Goal: Task Accomplishment & Management: Use online tool/utility

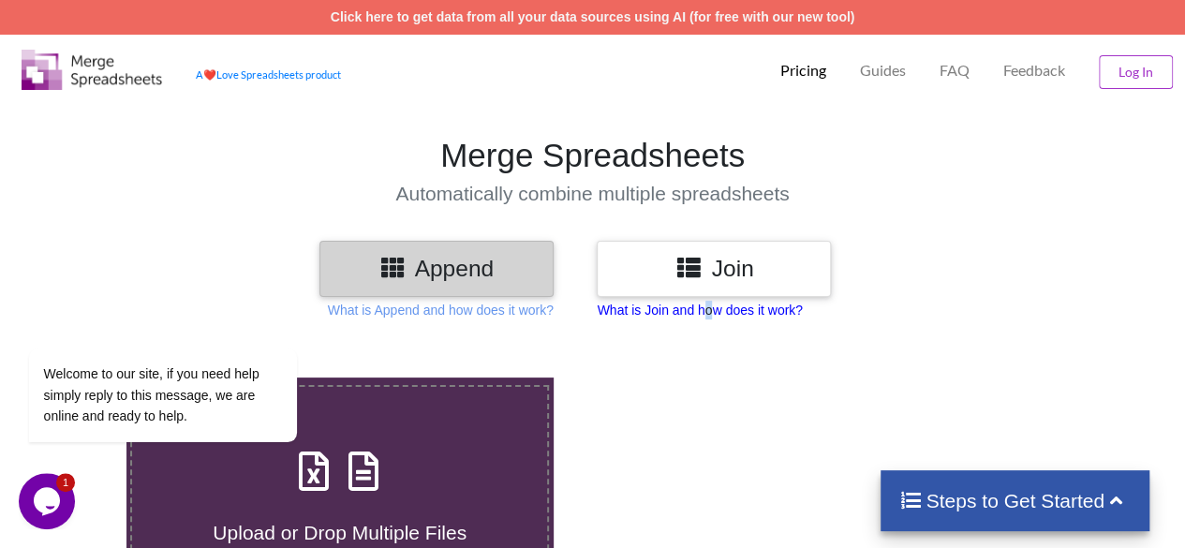
drag, startPoint x: 723, startPoint y: 315, endPoint x: 708, endPoint y: 314, distance: 15.0
click at [708, 314] on p "What is Join and how does it work?" at bounding box center [699, 310] width 205 height 19
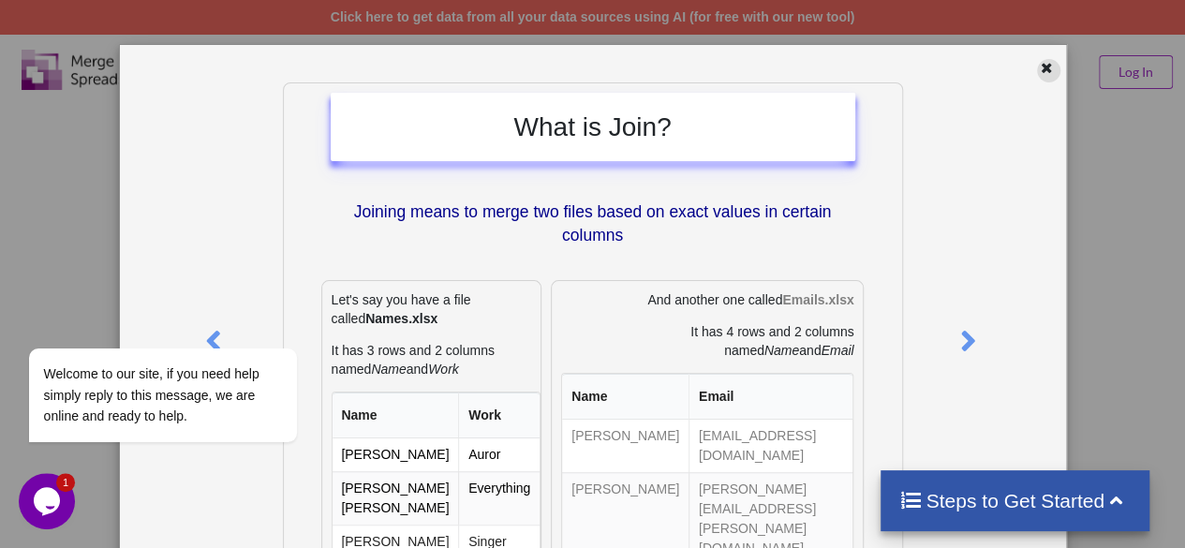
click at [1045, 68] on icon at bounding box center [1047, 65] width 16 height 13
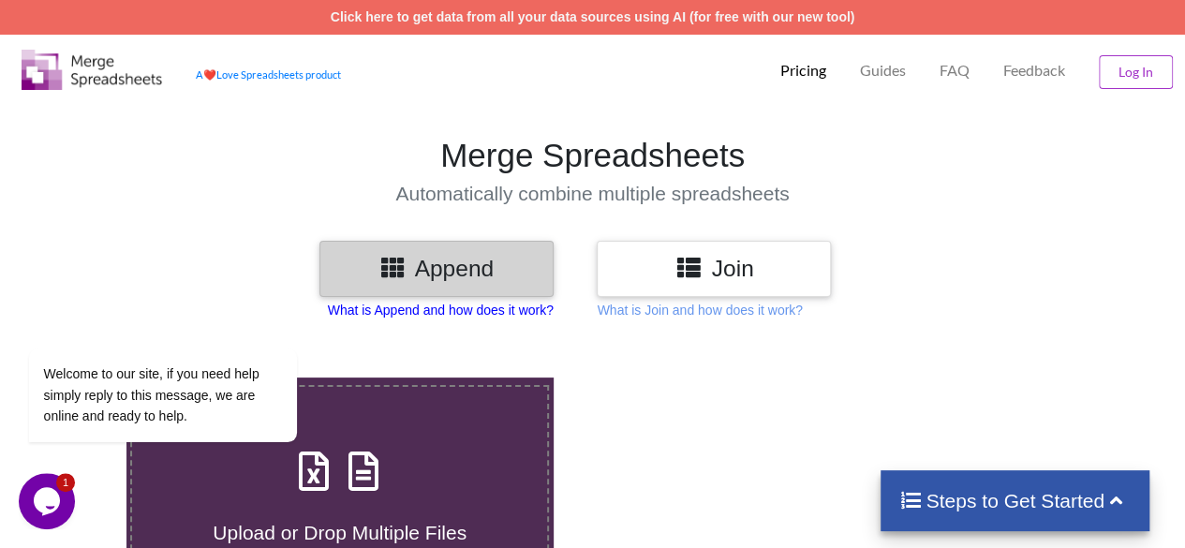
click at [501, 312] on p "What is Append and how does it work?" at bounding box center [441, 310] width 226 height 19
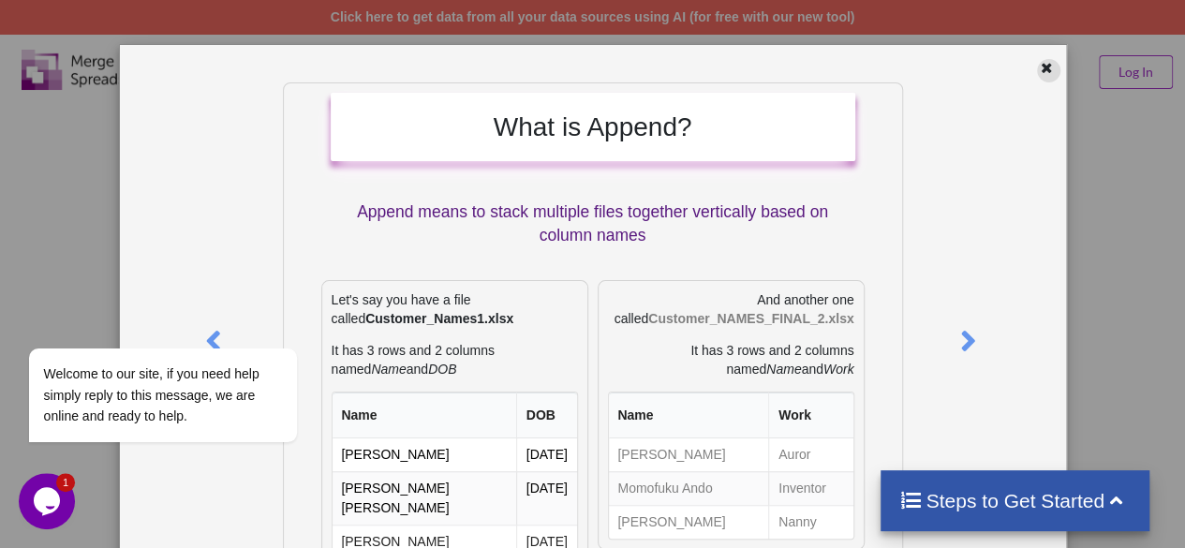
click at [1039, 66] on icon at bounding box center [1047, 65] width 16 height 13
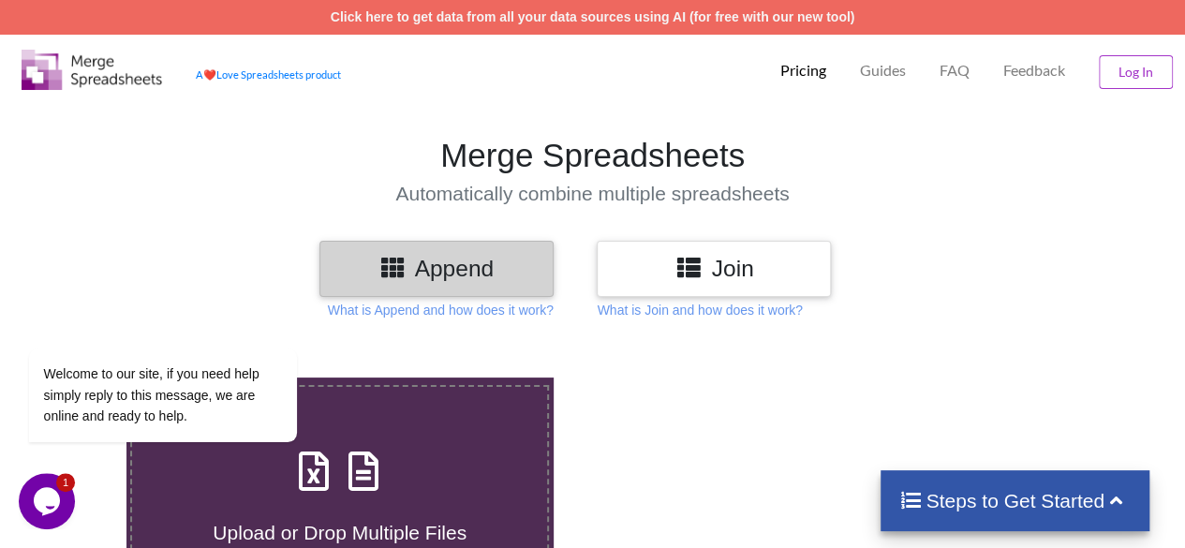
click at [431, 282] on h3 "Append" at bounding box center [436, 268] width 206 height 27
click at [365, 465] on icon at bounding box center [363, 461] width 47 height 39
click at [78, 377] on input "Upload or Drop Multiple Files to Automatically Append Them" at bounding box center [78, 377] width 0 height 0
type input "C:\fakepath\Extracted_Contacts_from_original.xlsx"
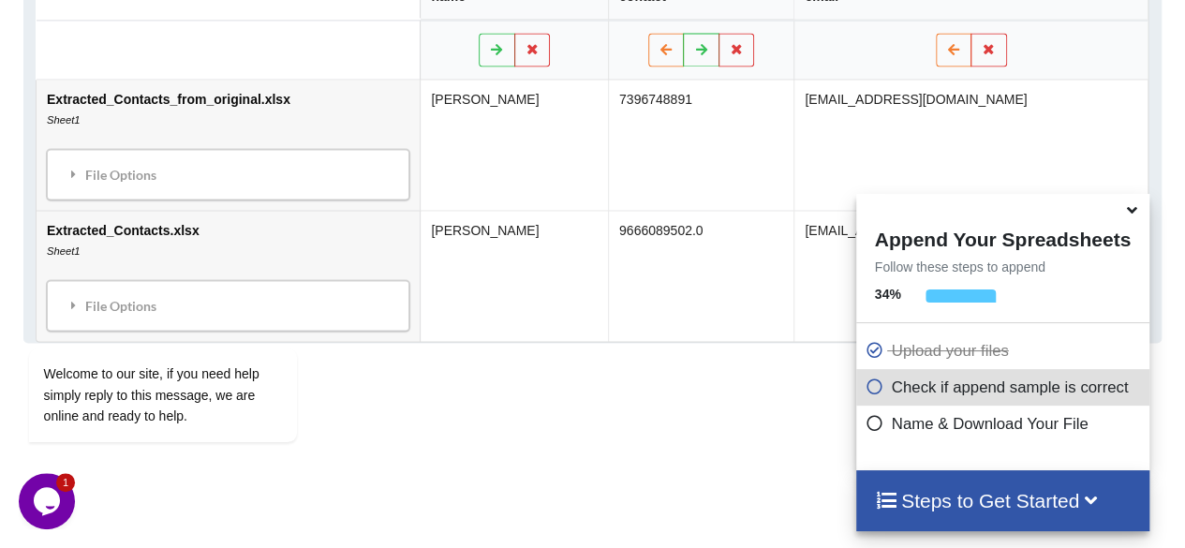
scroll to position [1009, 0]
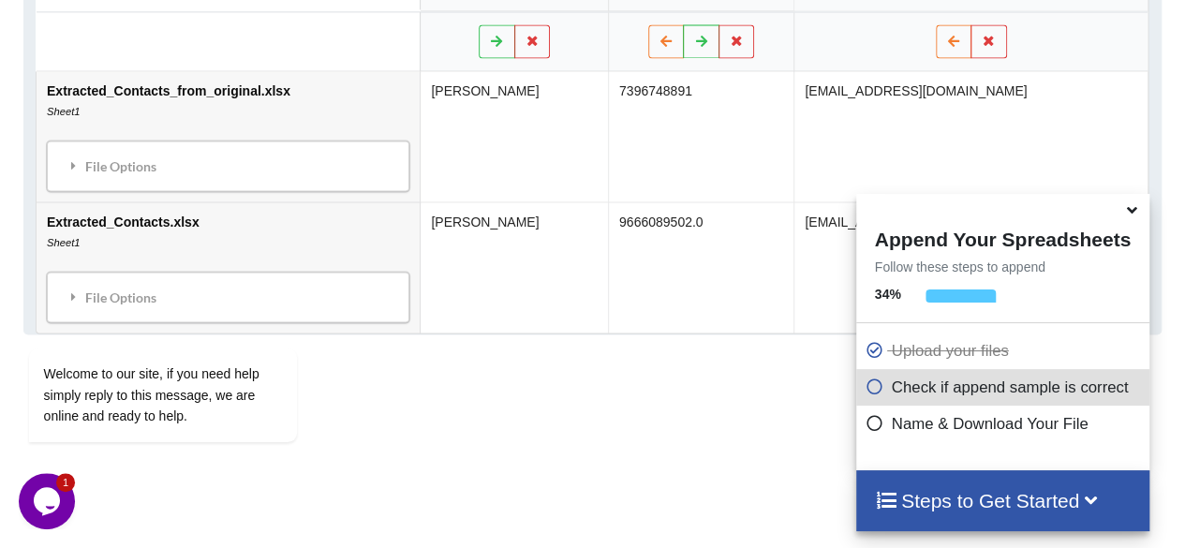
click at [865, 390] on icon at bounding box center [874, 384] width 19 height 16
click at [892, 391] on p "Check if append sample is correct" at bounding box center [1004, 387] width 279 height 23
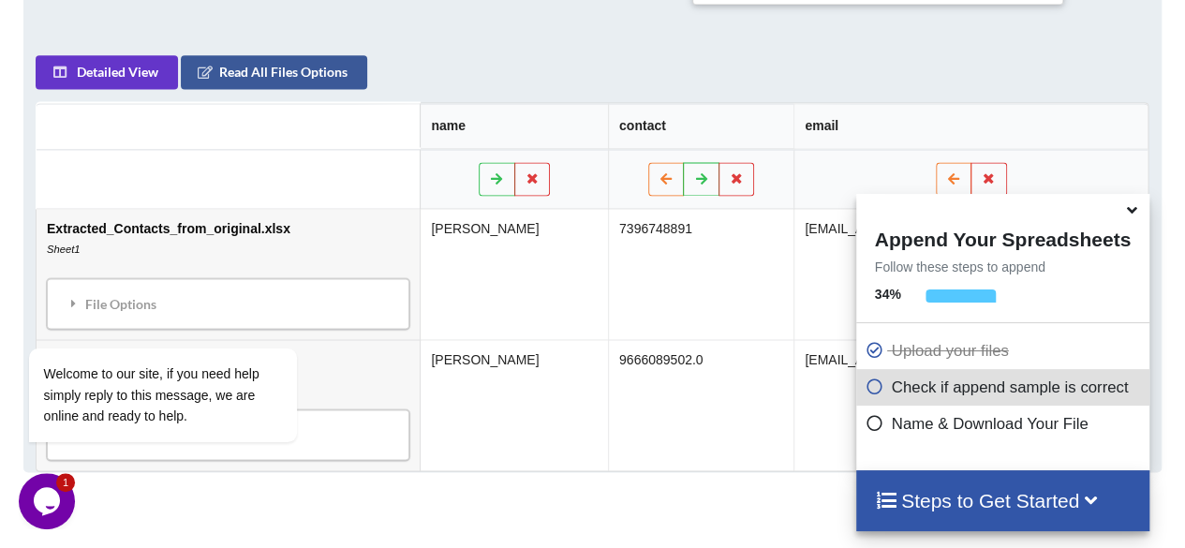
scroll to position [860, 0]
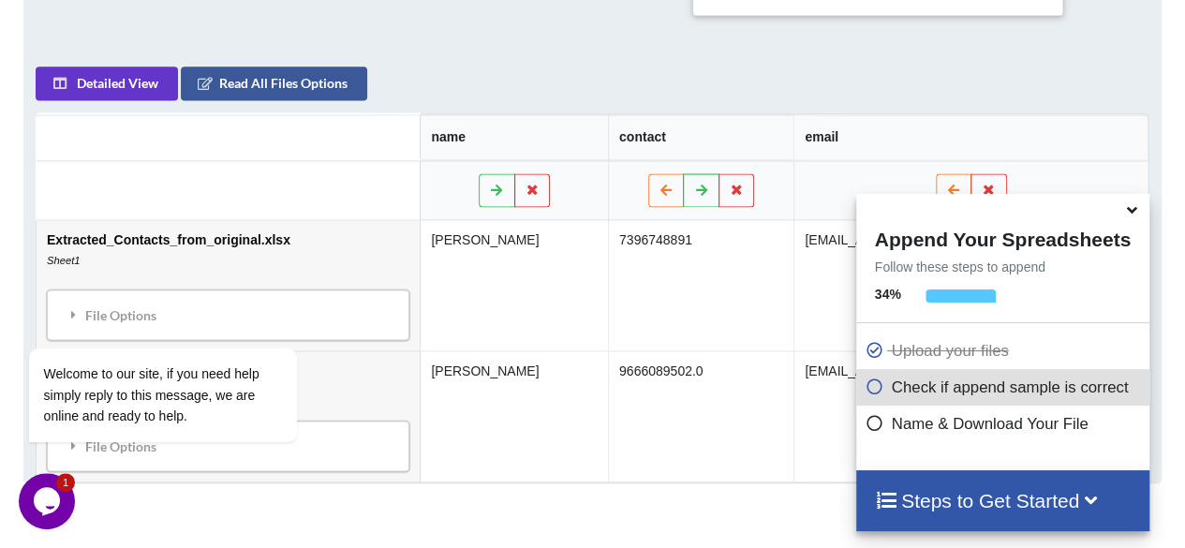
click at [717, 369] on td "9666089502.0" at bounding box center [700, 415] width 185 height 131
click at [116, 509] on div "Add More Files to Automatically Append with Current You can select files with a…" at bounding box center [592, 133] width 1185 height 1310
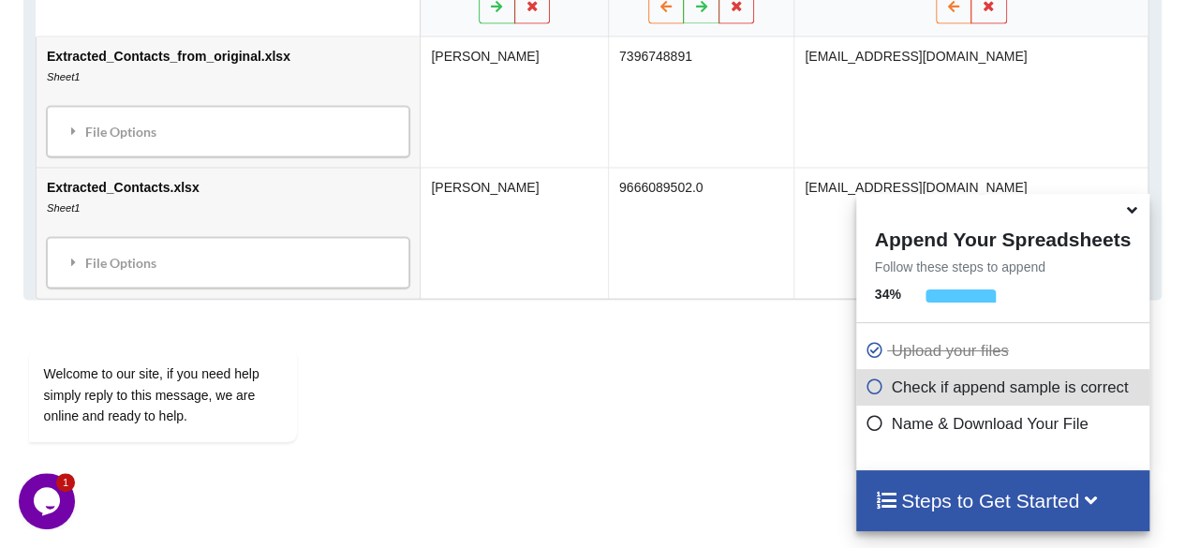
scroll to position [1046, 0]
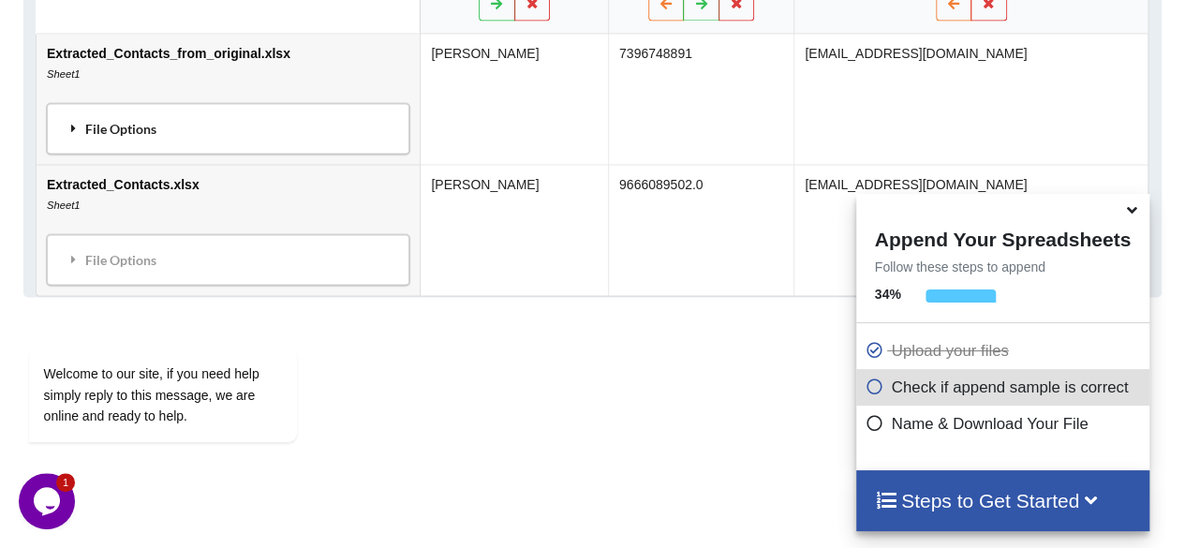
click at [115, 125] on div "File Options" at bounding box center [227, 128] width 351 height 39
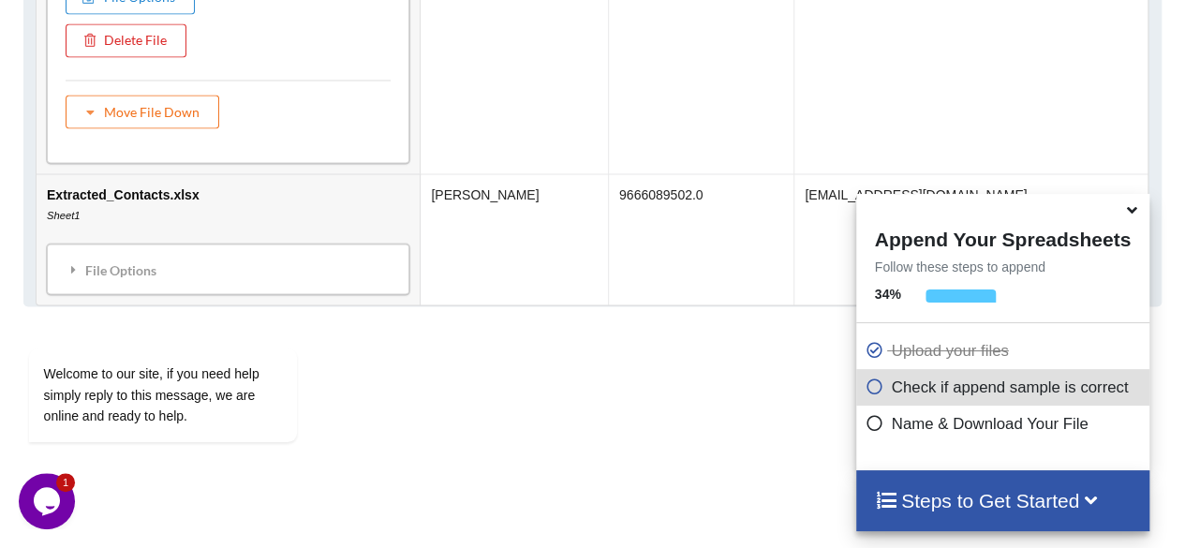
scroll to position [1316, 0]
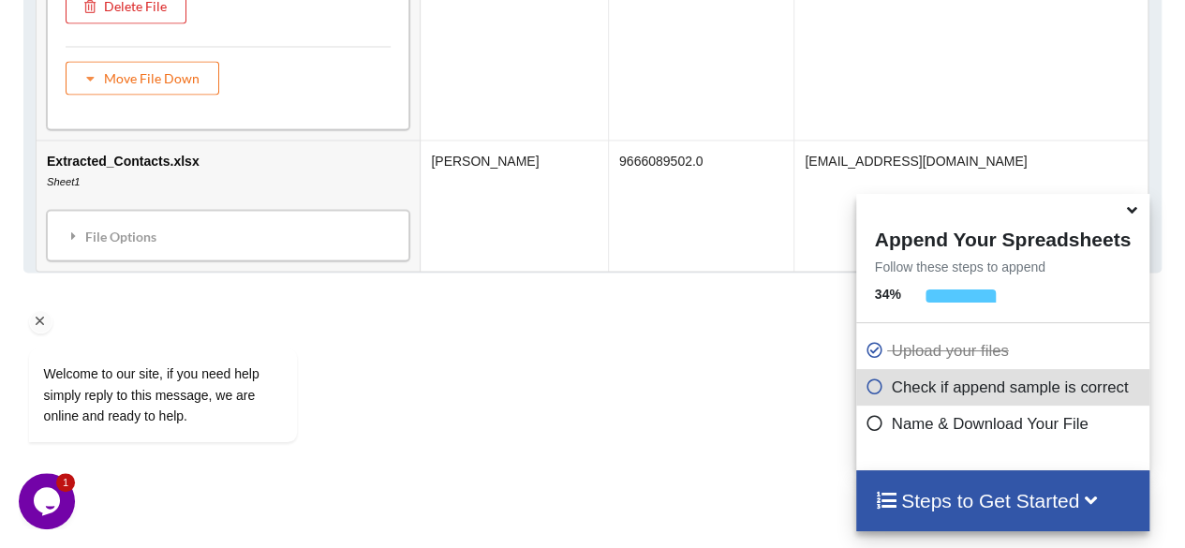
click at [81, 217] on div "Welcome to our site, if you need help simply reply to this message, we are onli…" at bounding box center [187, 317] width 337 height 285
click at [40, 319] on icon "Chat attention grabber" at bounding box center [40, 321] width 17 height 17
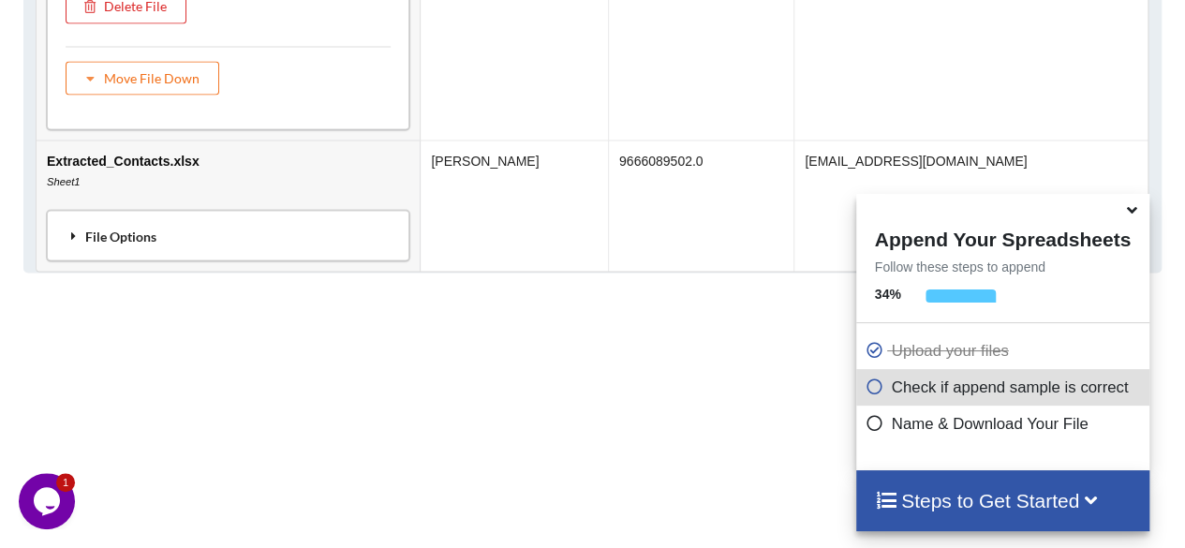
click at [162, 228] on div "File Options" at bounding box center [227, 234] width 351 height 39
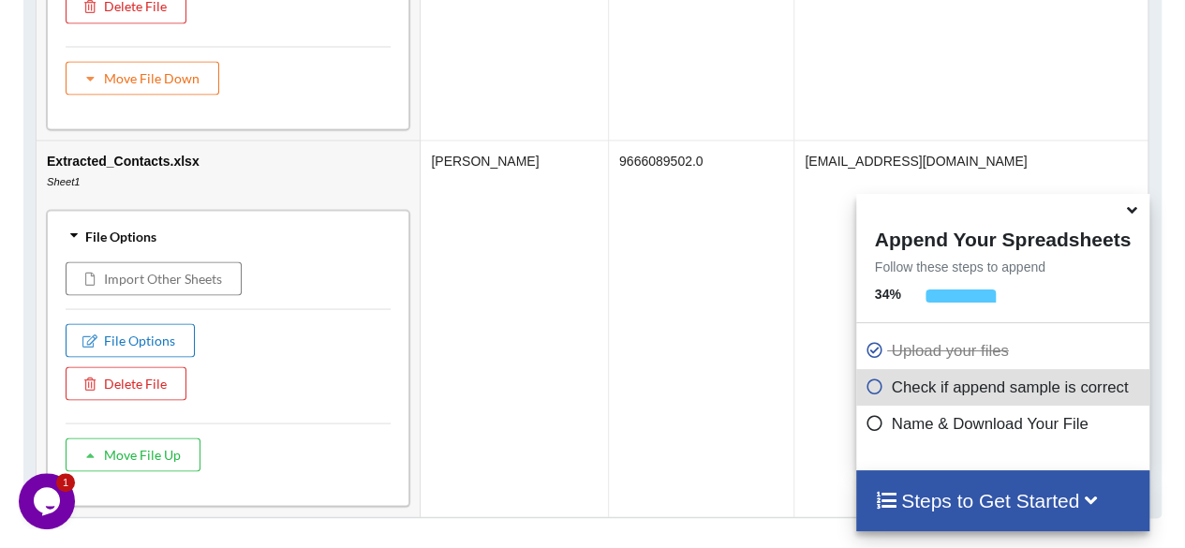
click at [166, 337] on button "File Options" at bounding box center [130, 340] width 129 height 34
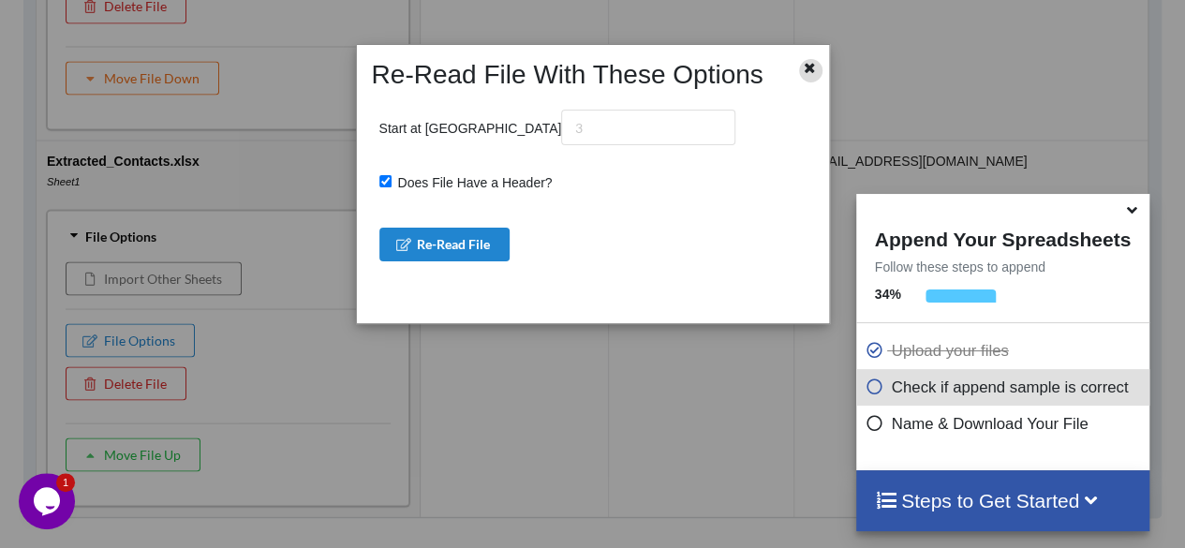
click at [807, 66] on icon at bounding box center [810, 65] width 16 height 13
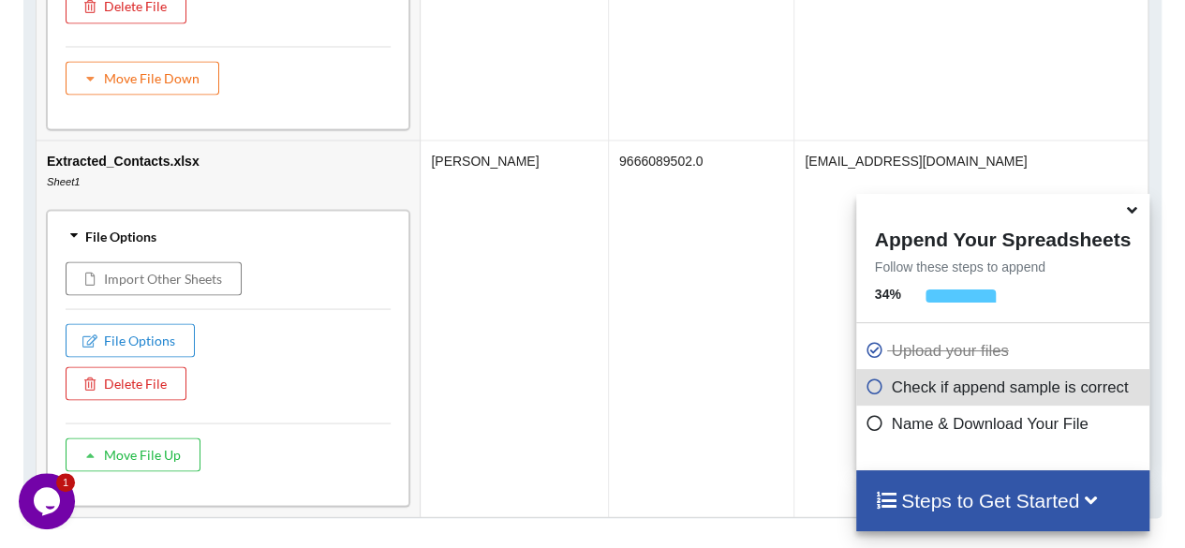
click at [720, 160] on td "9666089502.0" at bounding box center [700, 328] width 185 height 376
click at [1077, 497] on h4 "Steps to Get Started" at bounding box center [1003, 500] width 256 height 23
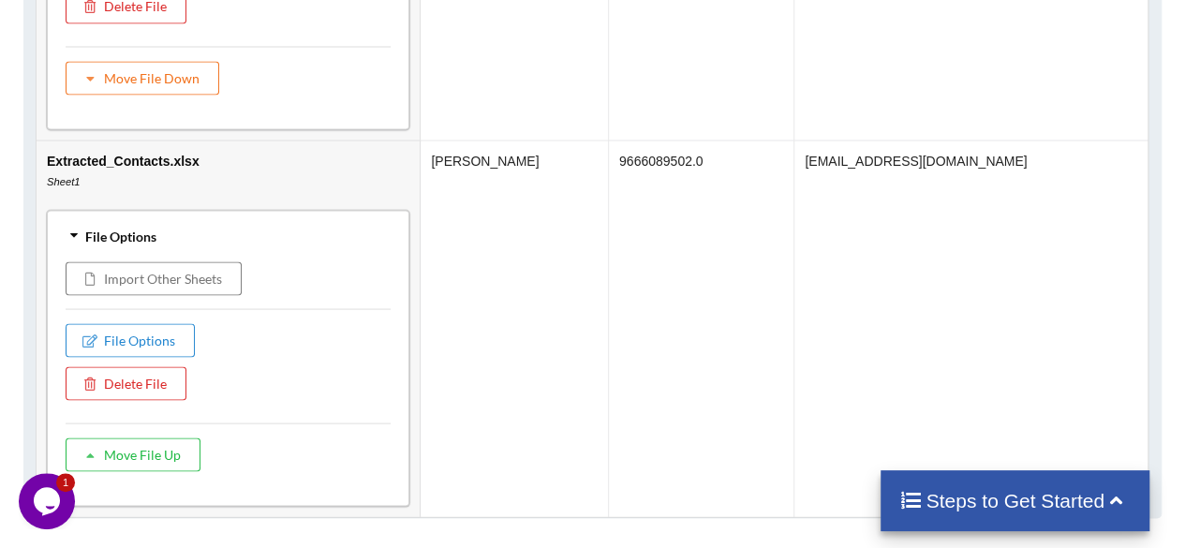
click at [1077, 497] on h4 "Steps to Get Started" at bounding box center [1014, 500] width 231 height 23
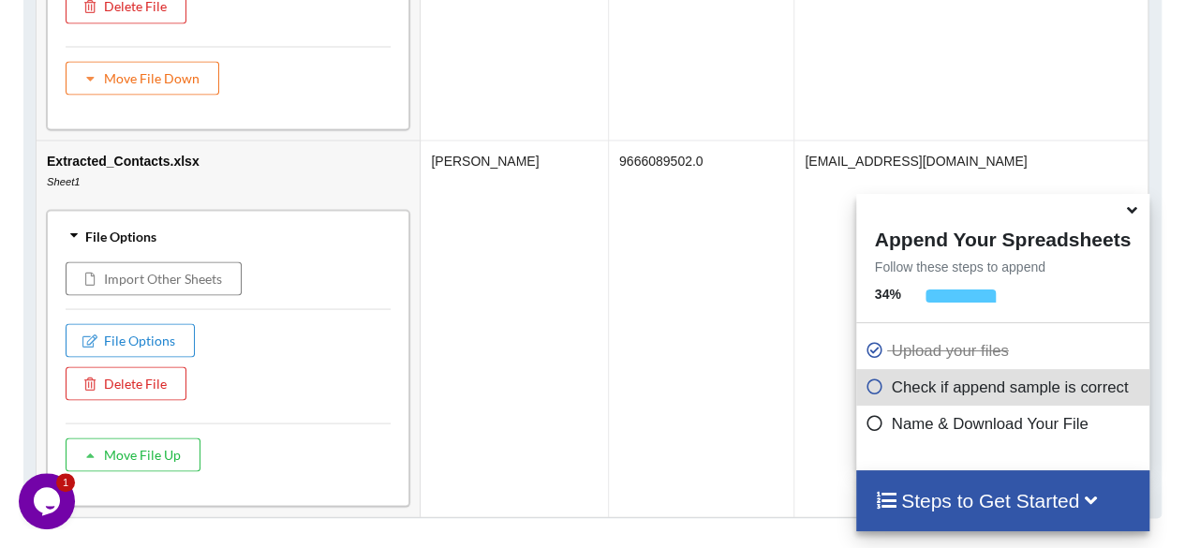
click at [992, 291] on div "Append Your Spreadsheets Follow these steps to append 34 % Upload your files Ch…" at bounding box center [1002, 332] width 293 height 276
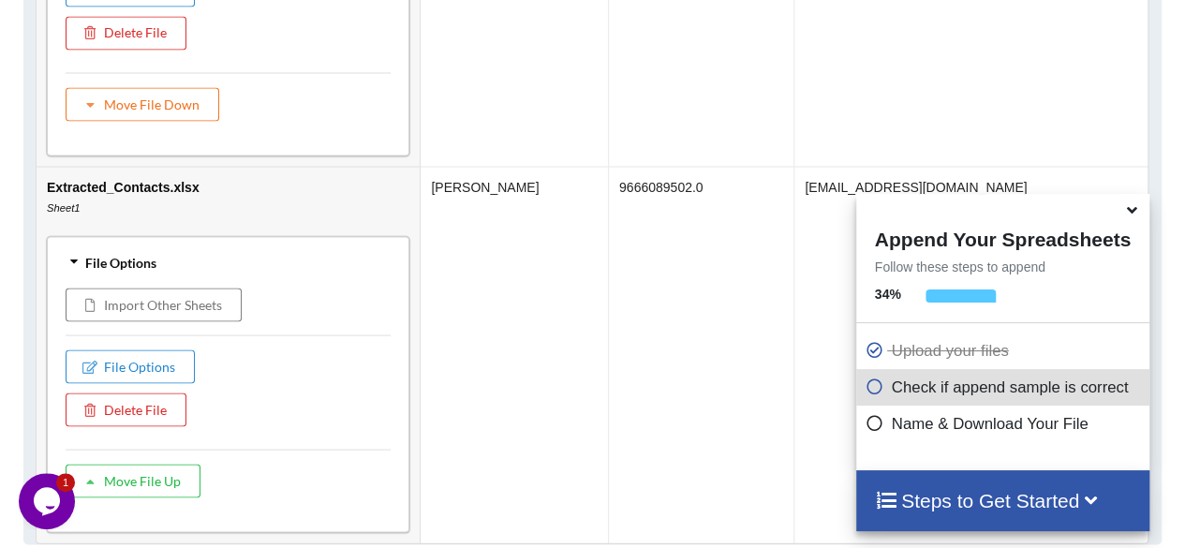
scroll to position [1285, 0]
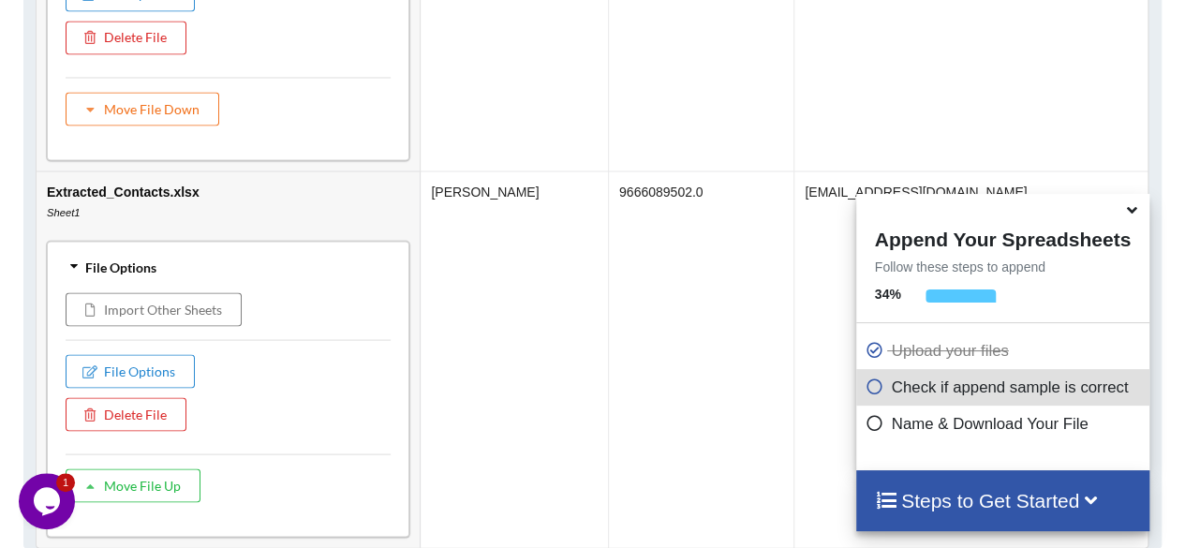
click at [74, 258] on icon at bounding box center [73, 266] width 13 height 17
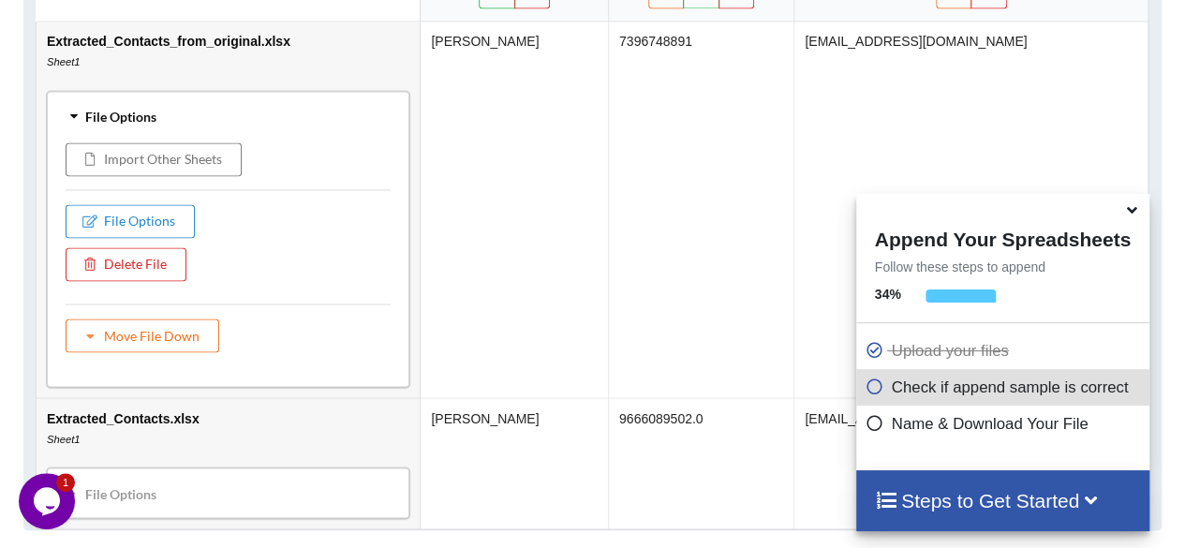
scroll to position [1012, 0]
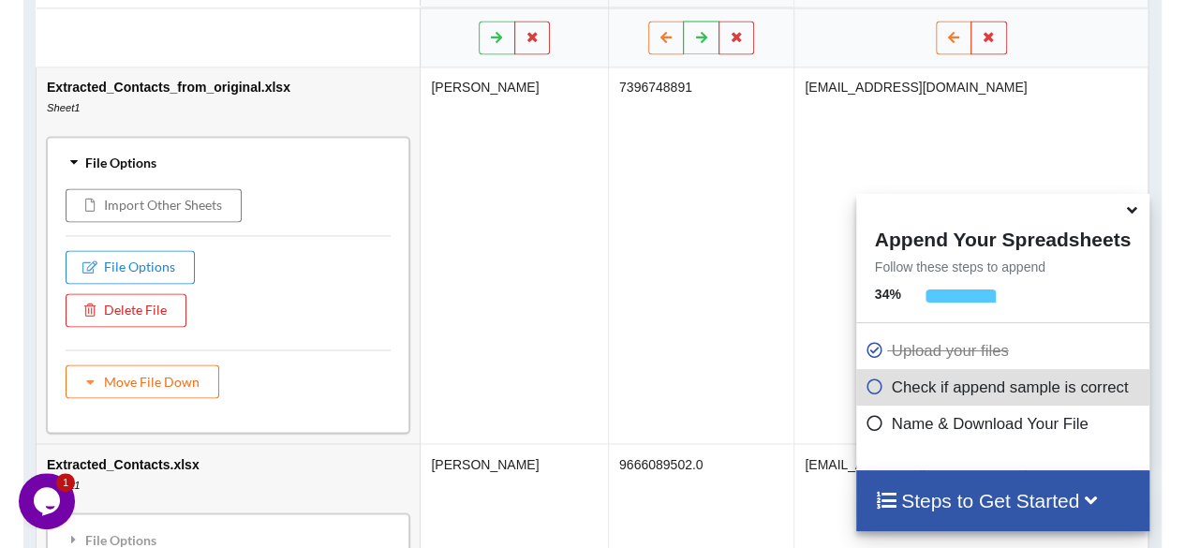
click at [73, 155] on icon at bounding box center [73, 162] width 13 height 17
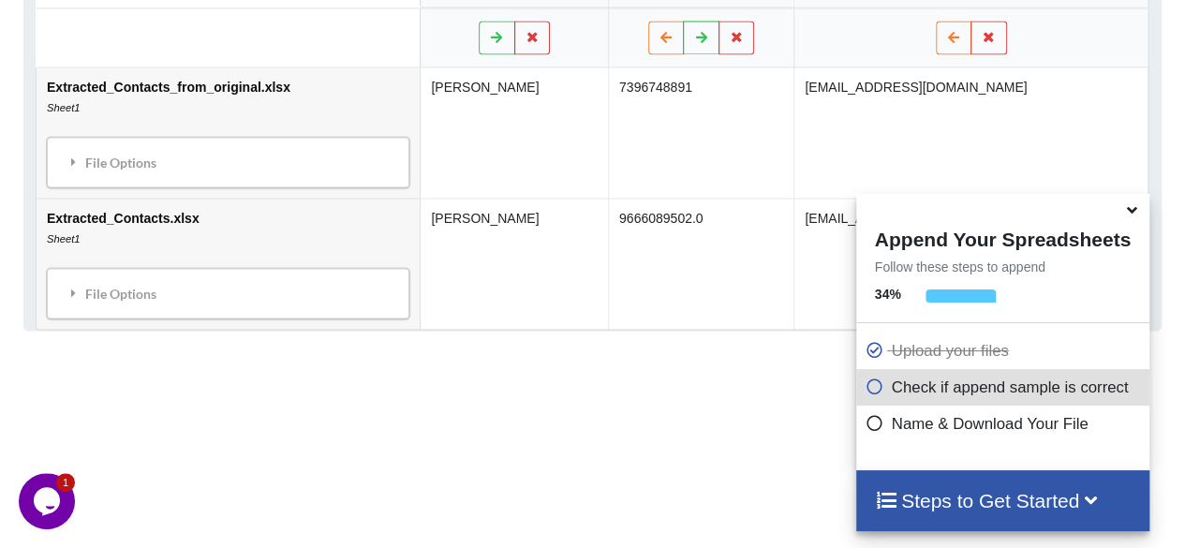
click at [420, 105] on td "Extracted_Contacts_from_original.xlsx Sheet1 File Options Import Other Sheets F…" at bounding box center [228, 132] width 383 height 130
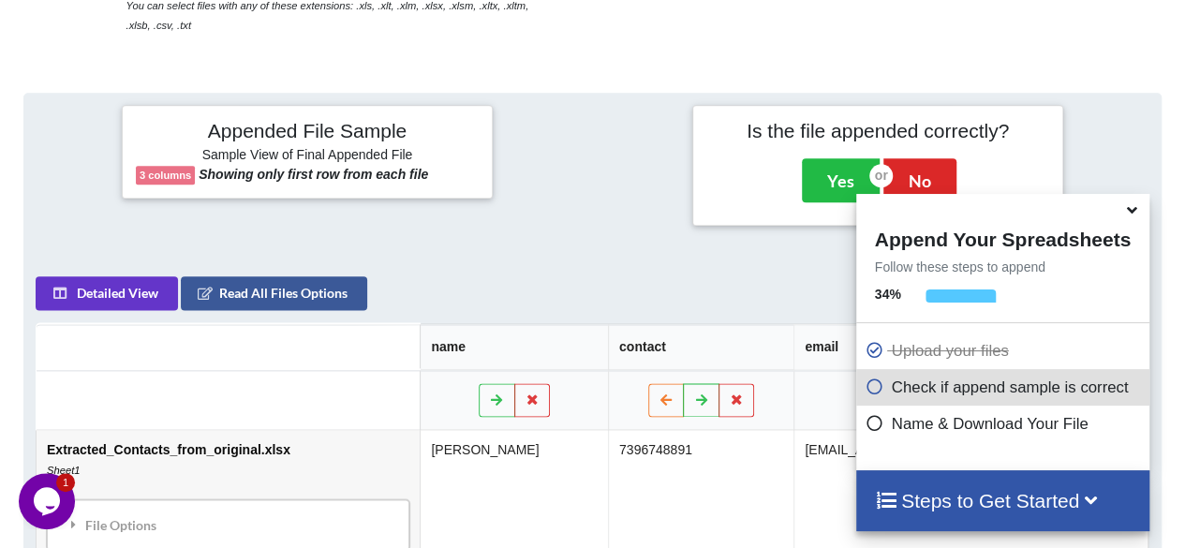
scroll to position [665, 0]
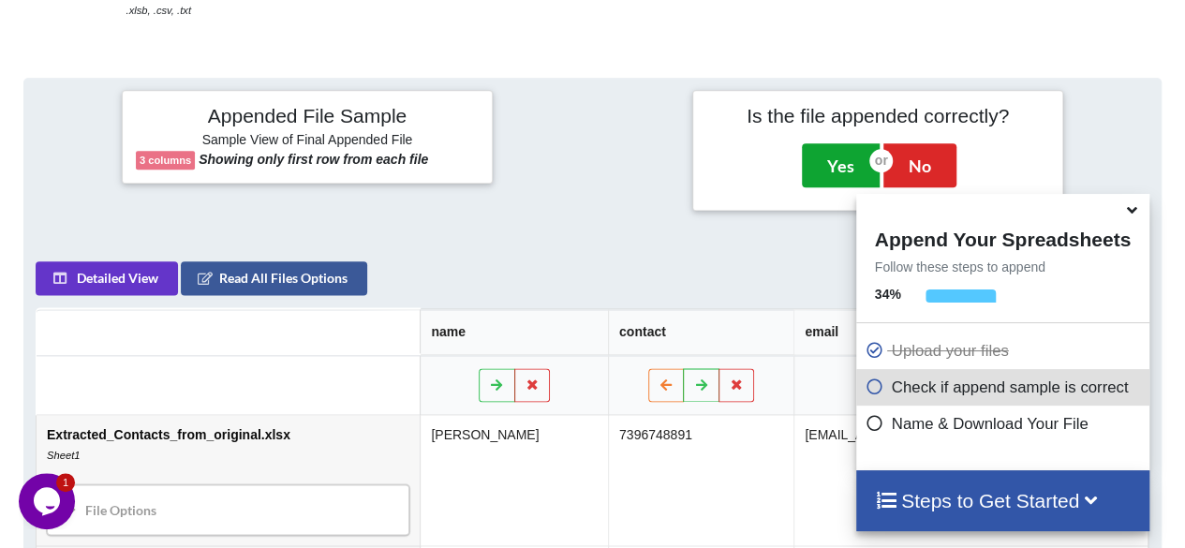
click at [837, 175] on button "Yes" at bounding box center [841, 164] width 78 height 43
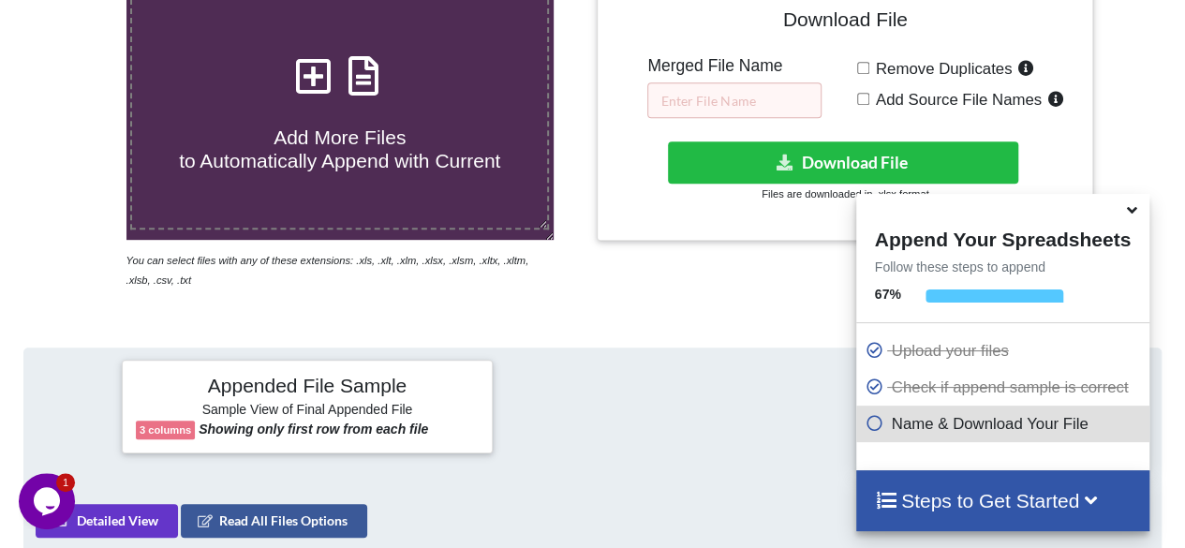
scroll to position [362, 0]
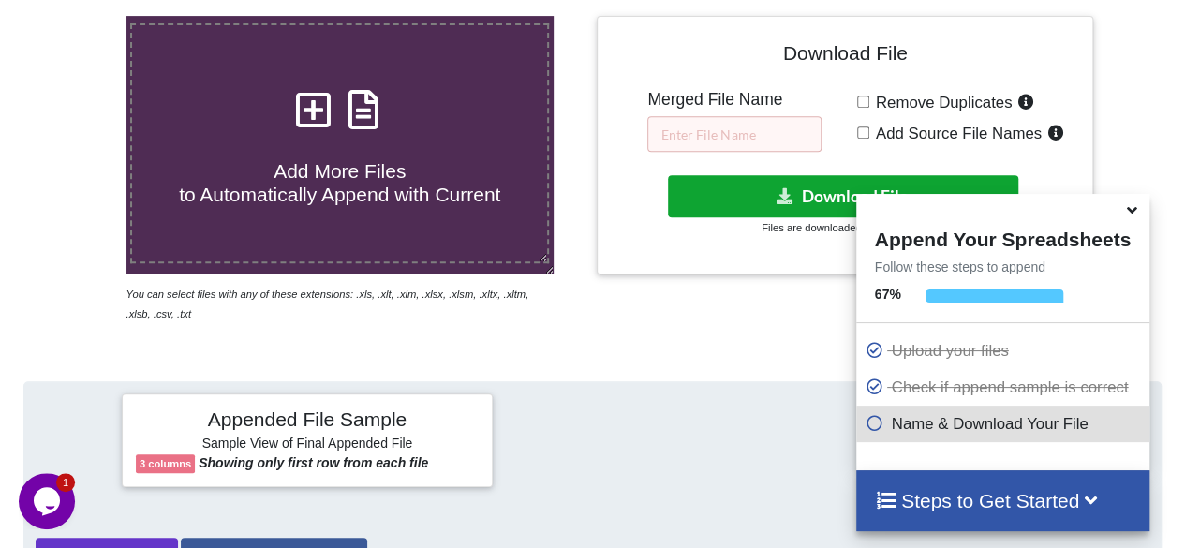
click at [795, 202] on button "Download File" at bounding box center [843, 196] width 351 height 42
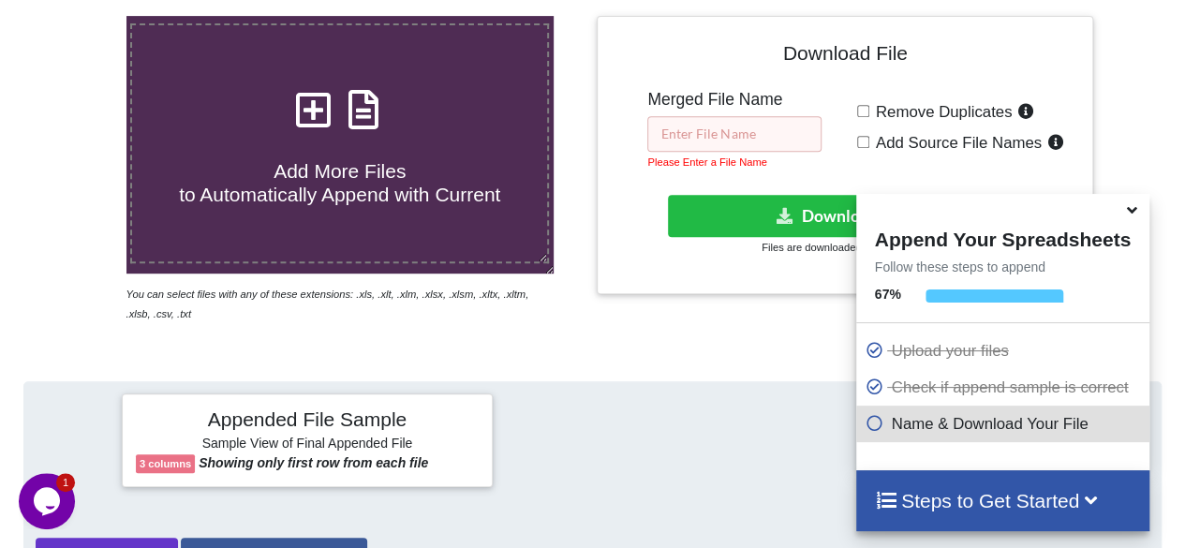
click at [684, 122] on input "text" at bounding box center [734, 134] width 174 height 36
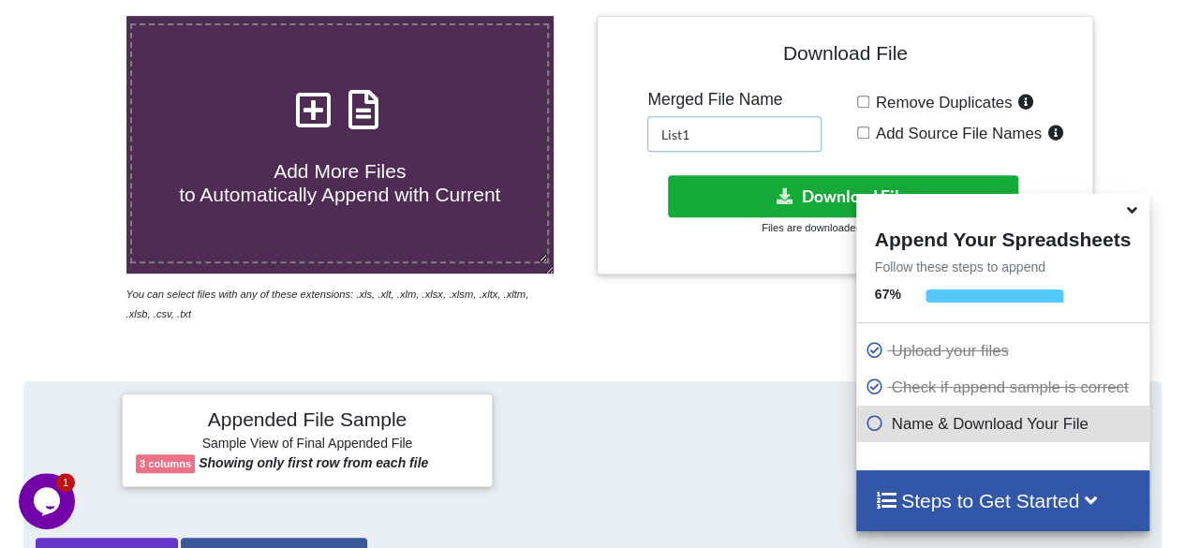
type input "List1"
click at [803, 190] on button "Download File" at bounding box center [843, 196] width 351 height 42
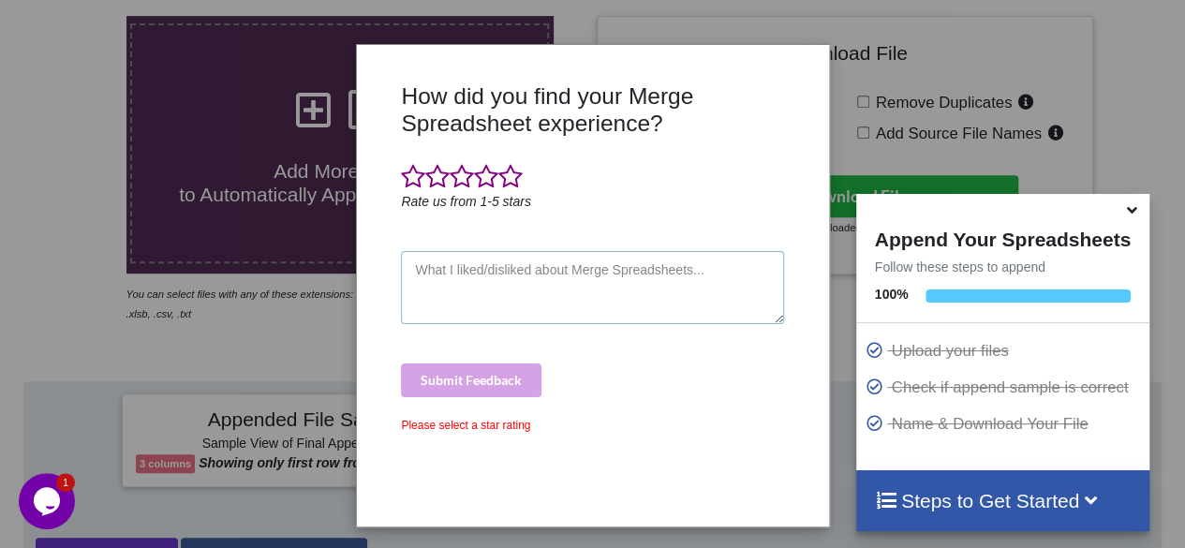
click at [589, 276] on textarea at bounding box center [592, 287] width 382 height 73
click at [509, 258] on textarea at bounding box center [592, 287] width 382 height 73
type textarea "super"
click at [491, 373] on div "Submit Feedback" at bounding box center [592, 380] width 382 height 34
click at [543, 266] on textarea "super" at bounding box center [592, 287] width 382 height 73
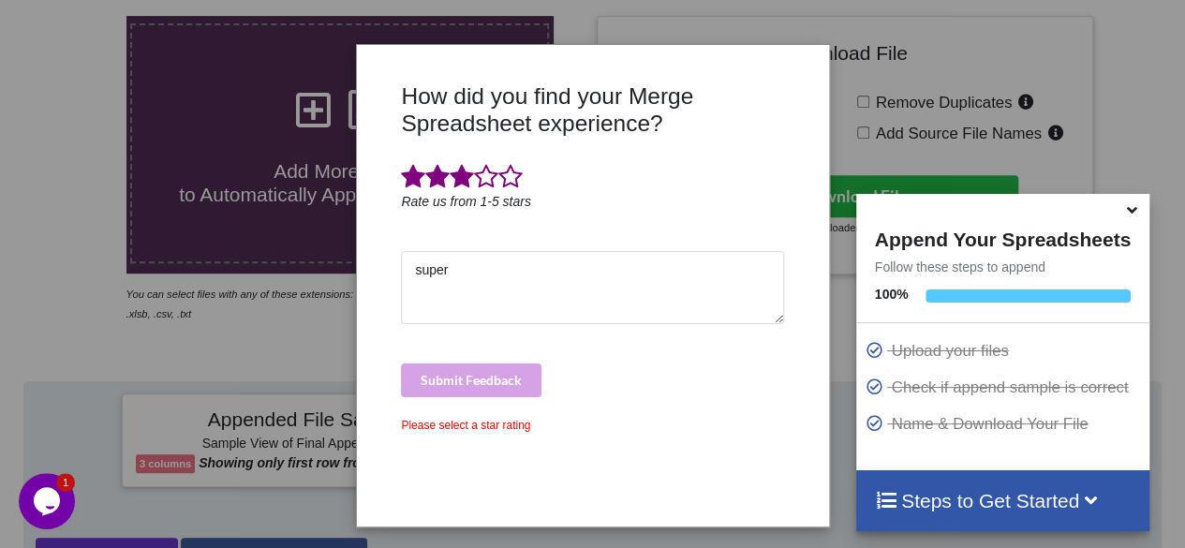
click at [465, 179] on span at bounding box center [462, 177] width 24 height 26
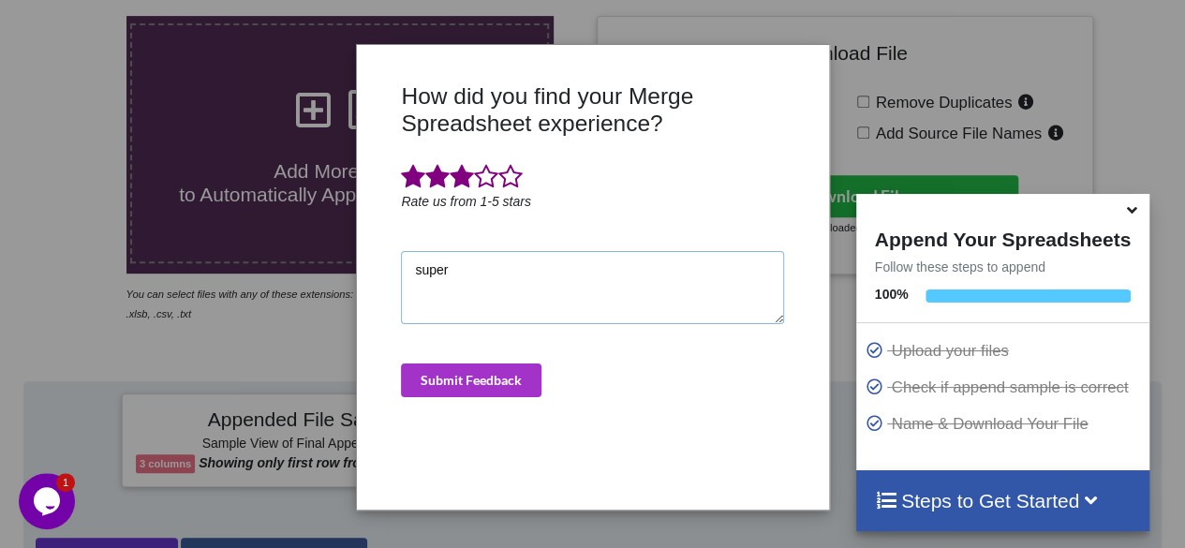
drag, startPoint x: 476, startPoint y: 285, endPoint x: 360, endPoint y: 277, distance: 116.4
click at [360, 277] on div "How did you find your Merge Spreadsheet experience? Rate us from 1-5 stars supe…" at bounding box center [593, 277] width 470 height 435
click at [478, 365] on button "Submit Feedback" at bounding box center [471, 380] width 140 height 34
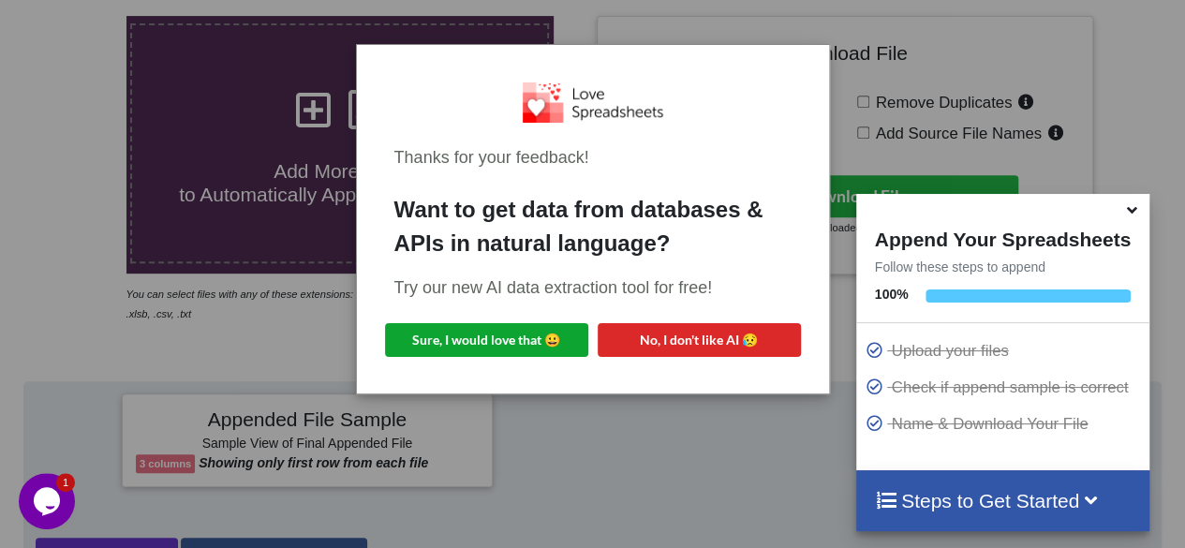
click at [519, 342] on button "Sure, I would love that 😀" at bounding box center [486, 340] width 203 height 34
